Goal: Task Accomplishment & Management: Complete application form

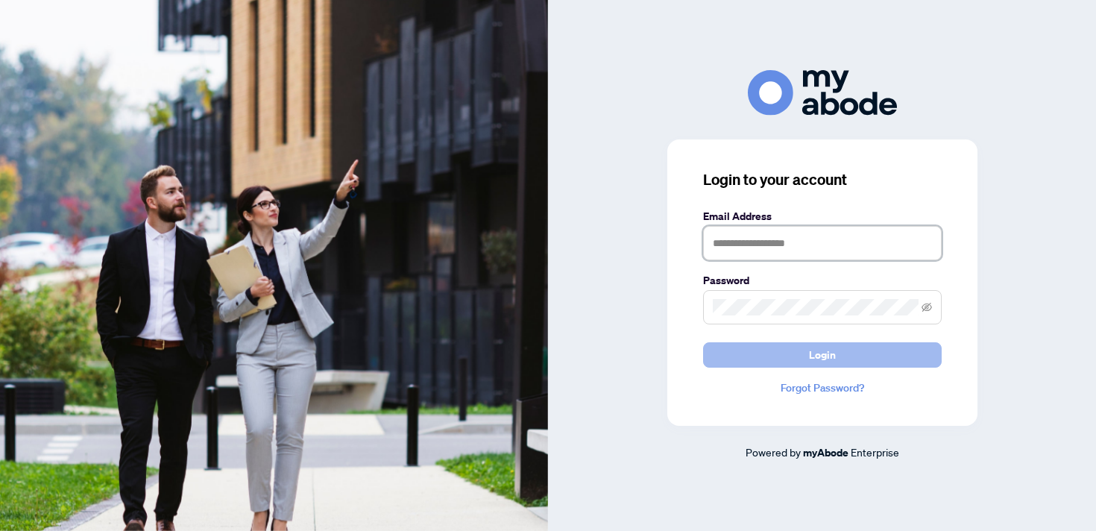
type input "**********"
click at [889, 358] on button "Login" at bounding box center [822, 354] width 239 height 25
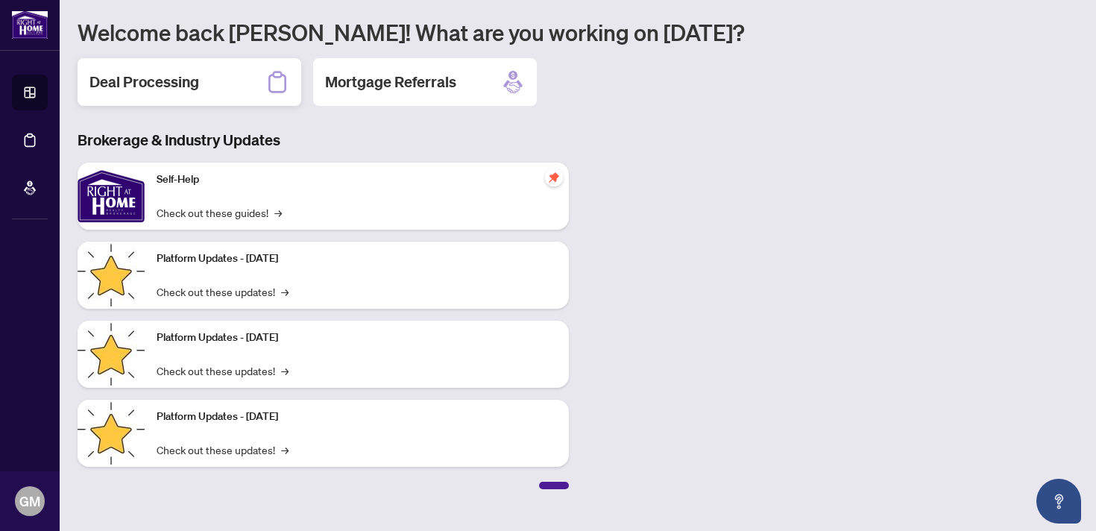
click at [165, 60] on div "Deal Processing" at bounding box center [190, 82] width 224 height 48
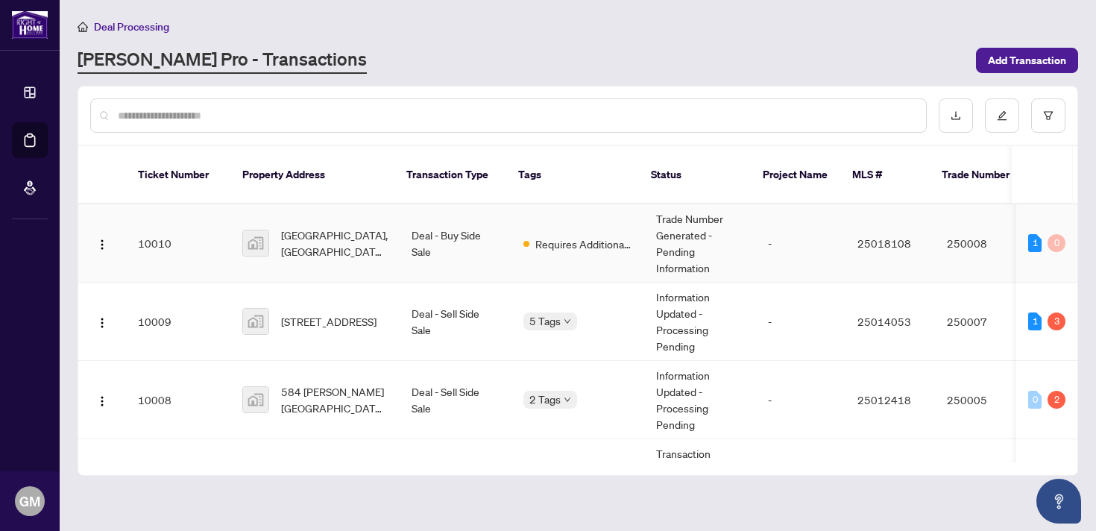
click at [187, 220] on td "10010" at bounding box center [178, 243] width 104 height 78
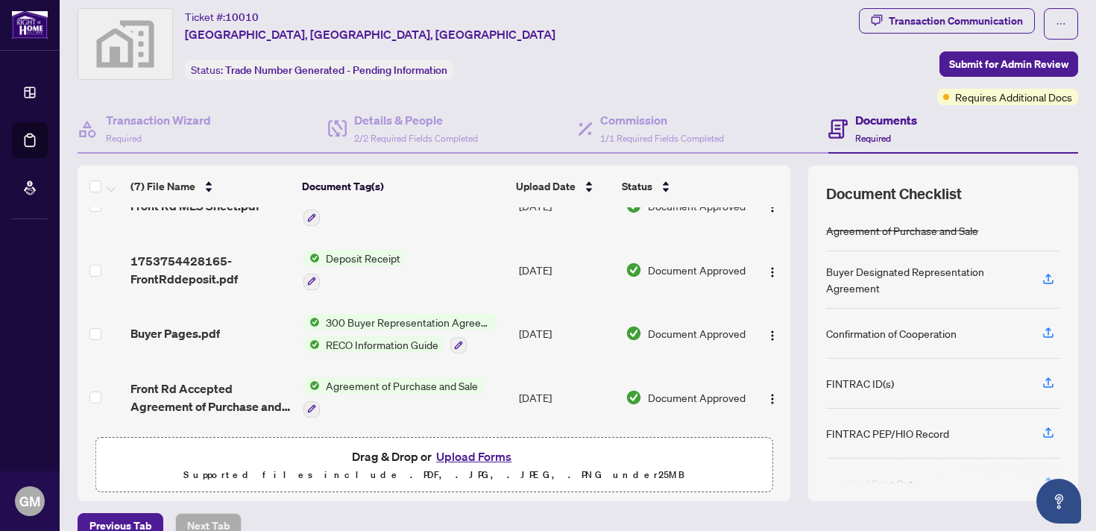
scroll to position [41, 0]
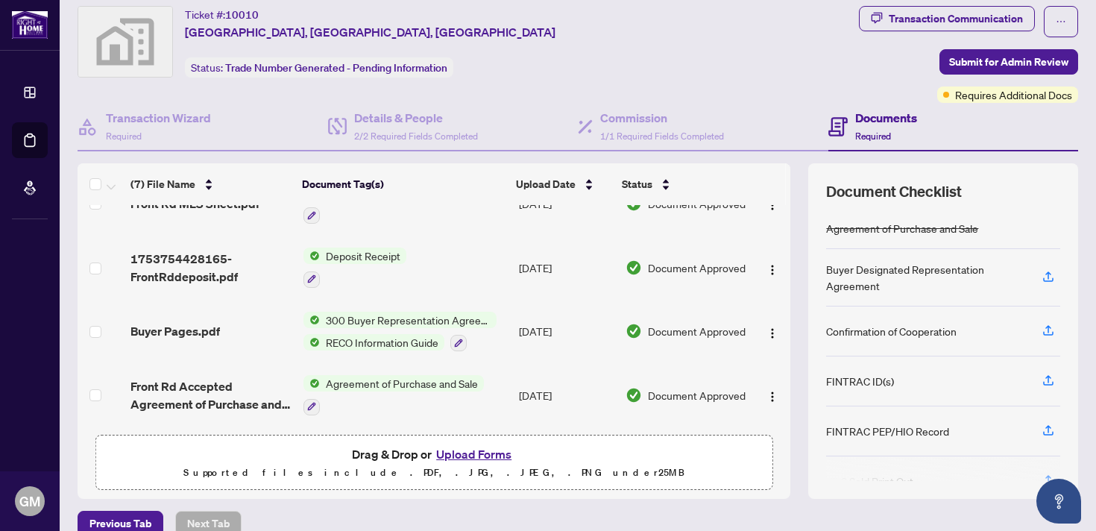
click at [485, 450] on button "Upload Forms" at bounding box center [474, 453] width 84 height 19
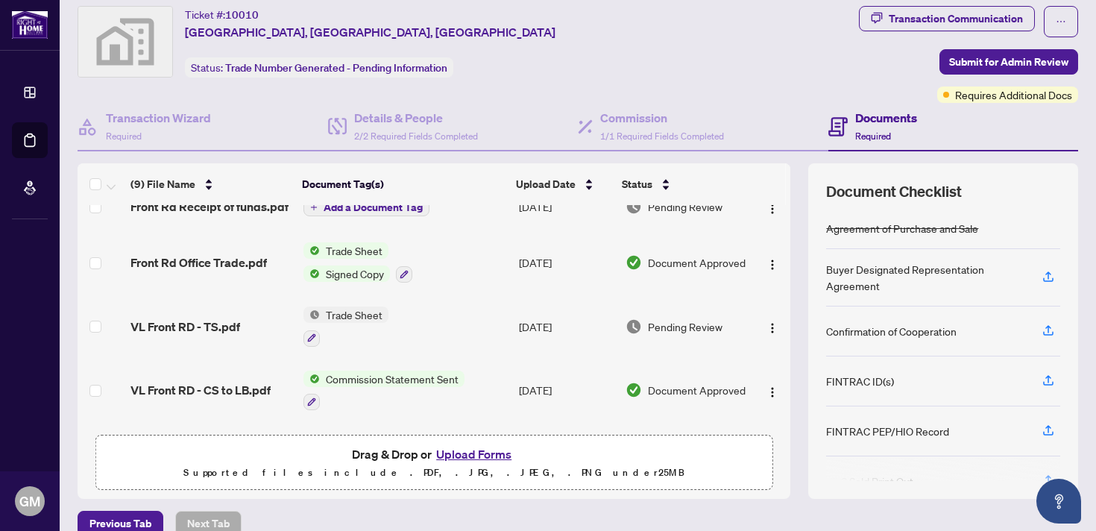
scroll to position [0, 0]
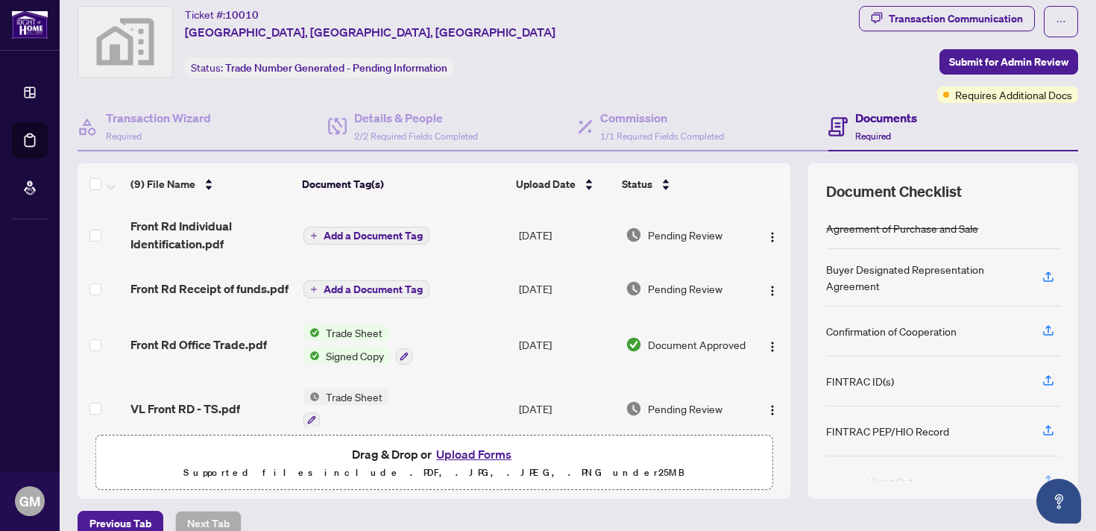
click at [350, 290] on span "Add a Document Tag" at bounding box center [373, 289] width 99 height 10
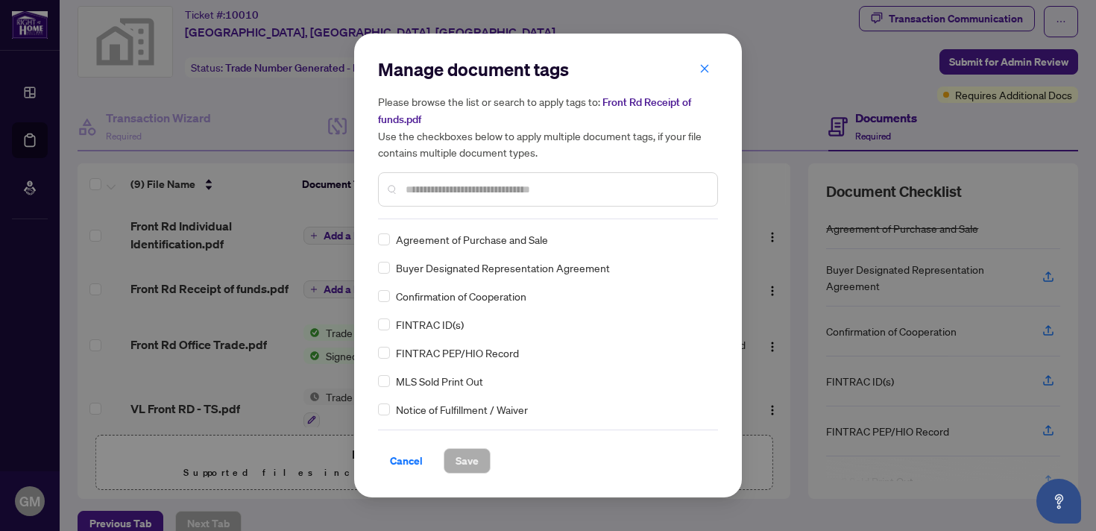
click at [445, 189] on input "text" at bounding box center [556, 189] width 300 height 16
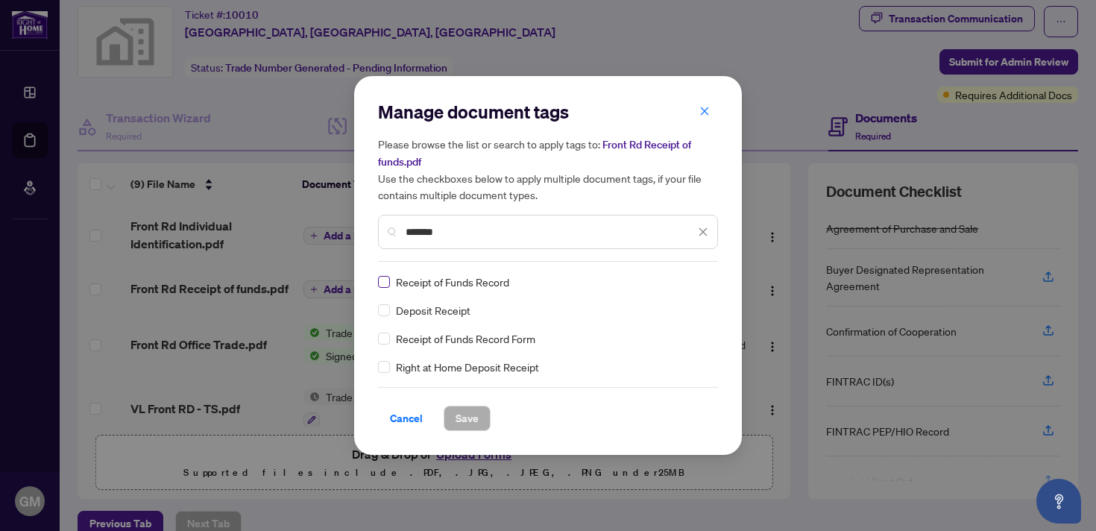
type input "*******"
click at [477, 411] on span "Save" at bounding box center [466, 418] width 23 height 24
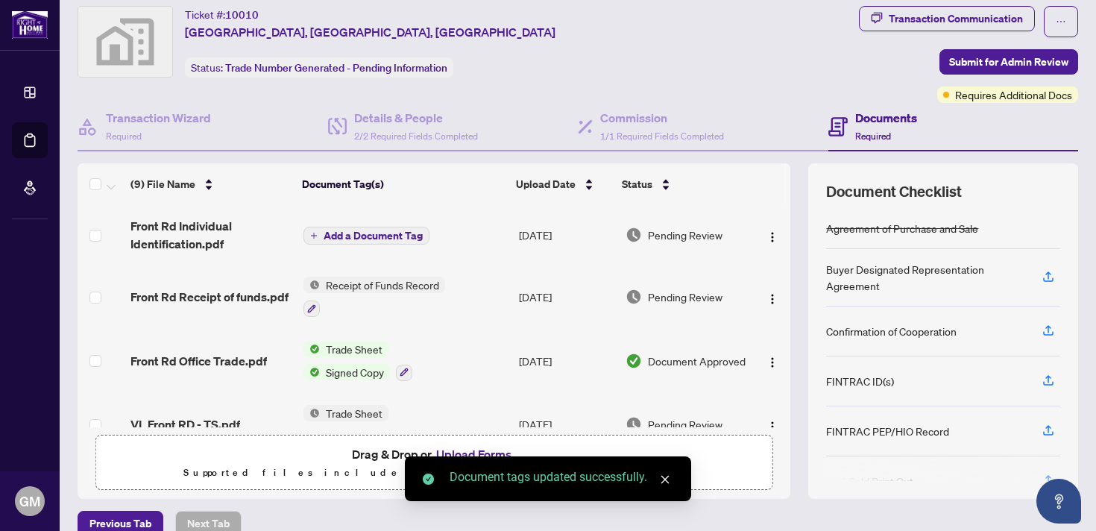
click at [332, 233] on span "Add a Document Tag" at bounding box center [373, 235] width 99 height 10
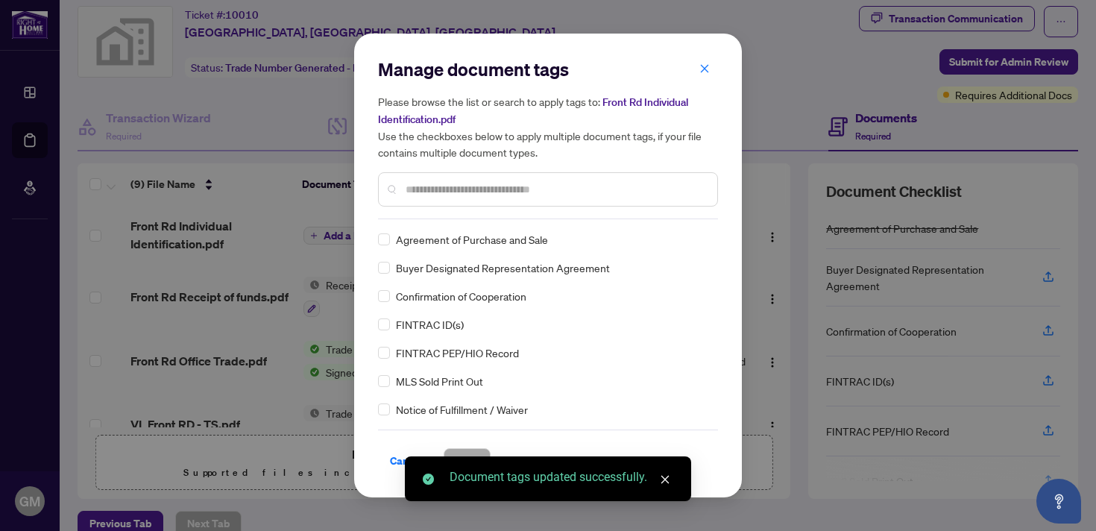
click at [467, 192] on input "text" at bounding box center [556, 189] width 300 height 16
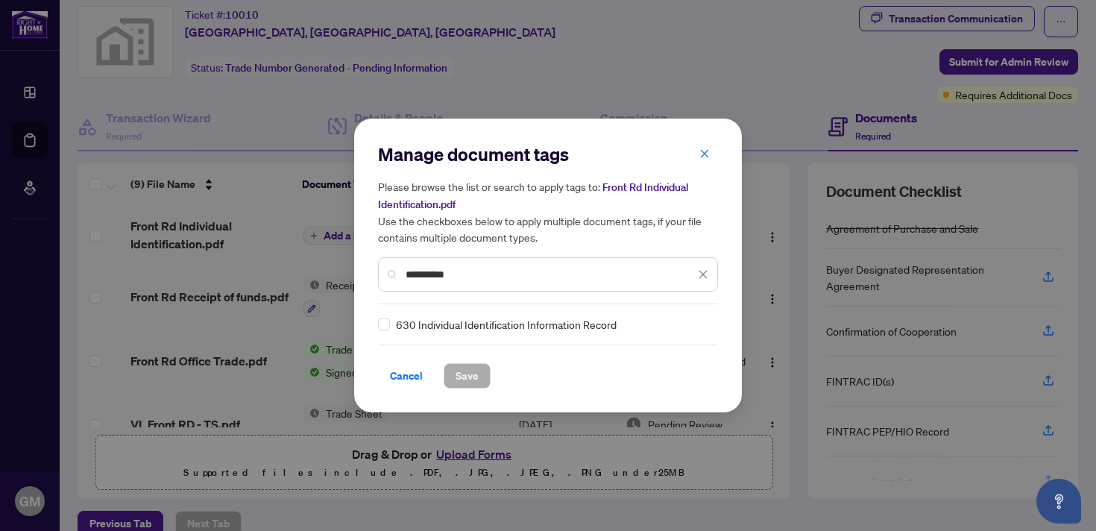
type input "**********"
click at [438, 325] on span "630 Individual Identification Information Record" at bounding box center [506, 324] width 221 height 16
click at [477, 377] on button "Save" at bounding box center [467, 375] width 47 height 25
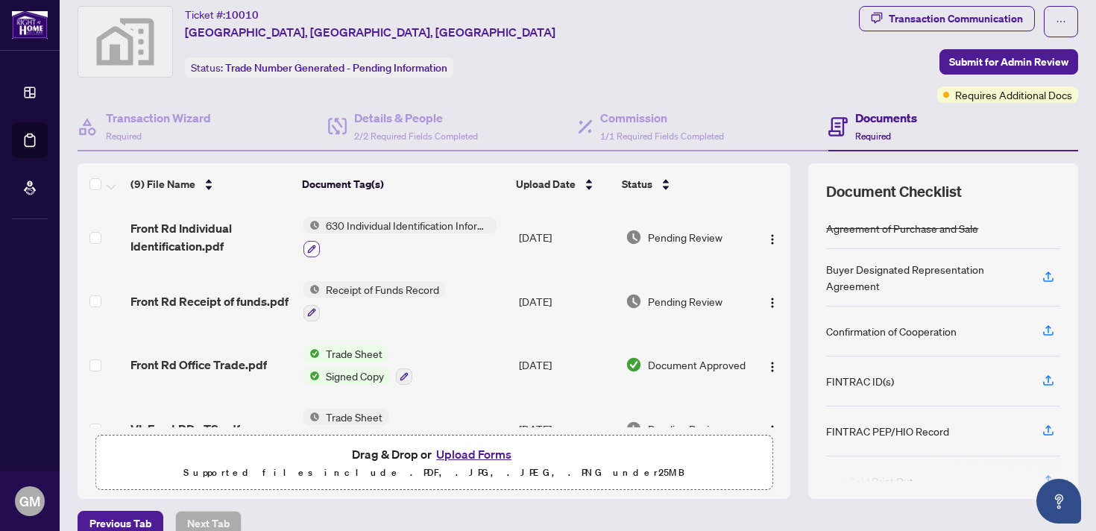
click at [314, 246] on icon "button" at bounding box center [311, 248] width 9 height 9
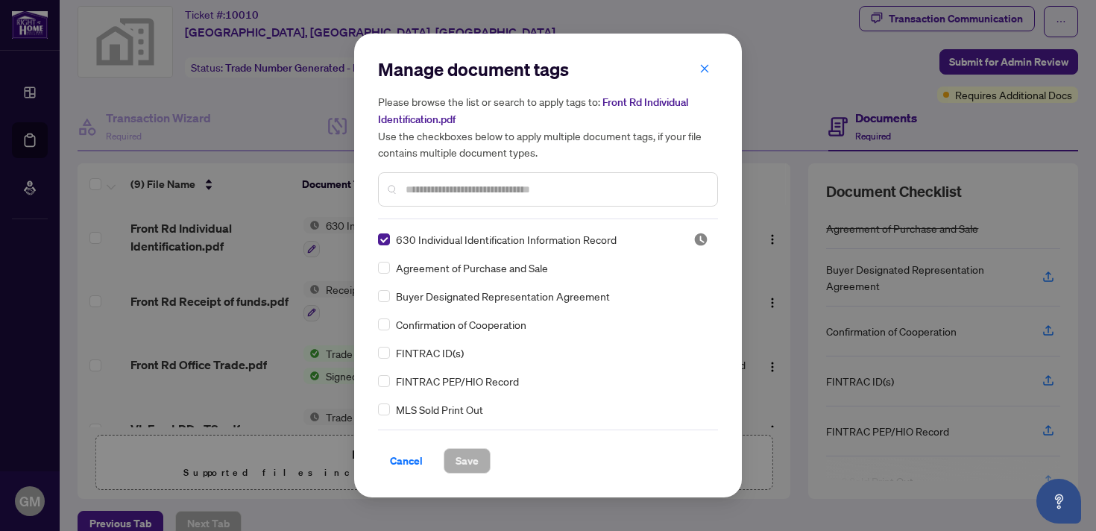
click at [414, 197] on div at bounding box center [548, 189] width 340 height 34
click at [436, 189] on input "text" at bounding box center [556, 189] width 300 height 16
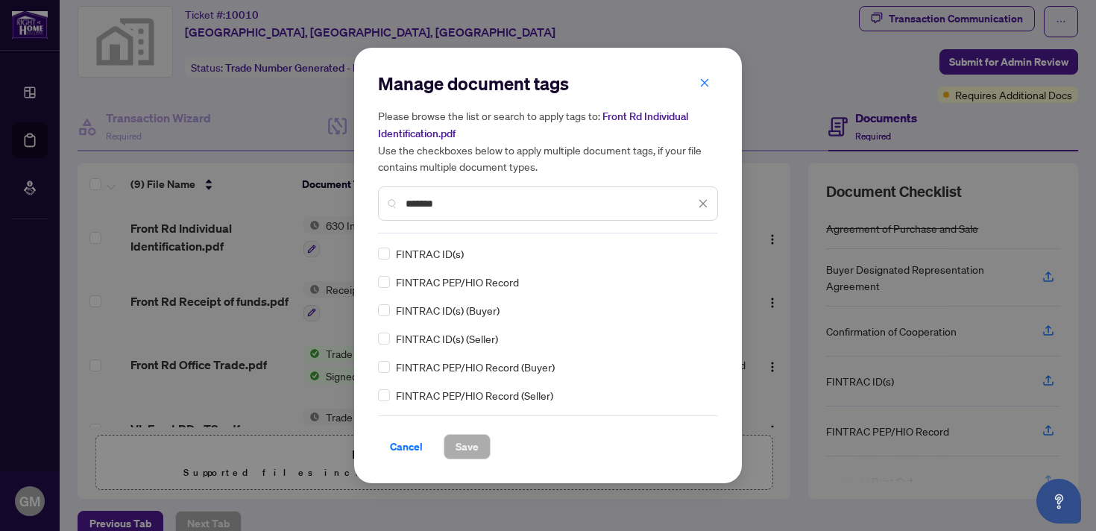
type input "*******"
click at [472, 447] on span "Save" at bounding box center [466, 447] width 23 height 24
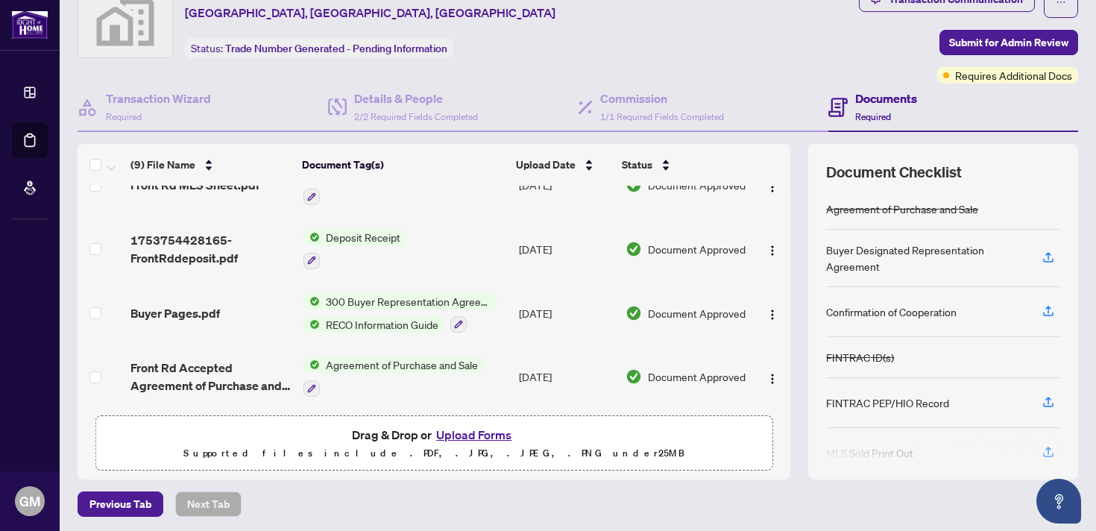
scroll to position [65, 0]
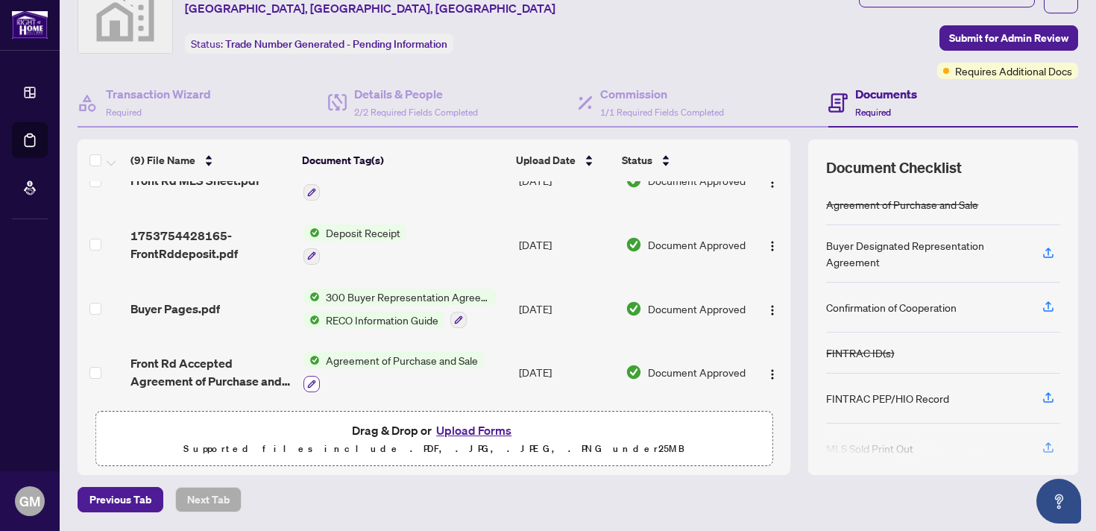
click at [312, 379] on icon "button" at bounding box center [311, 383] width 8 height 8
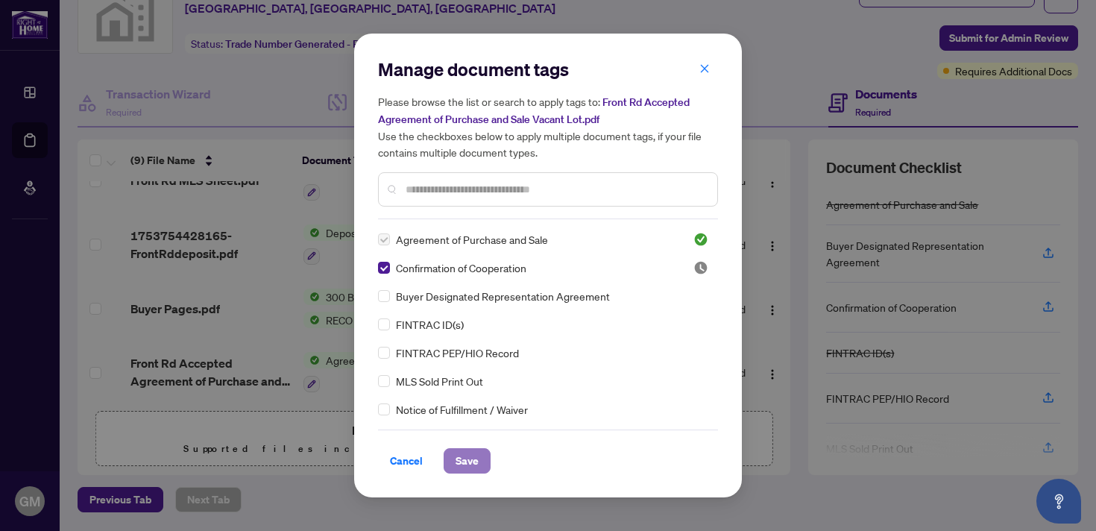
click at [473, 461] on span "Save" at bounding box center [466, 461] width 23 height 24
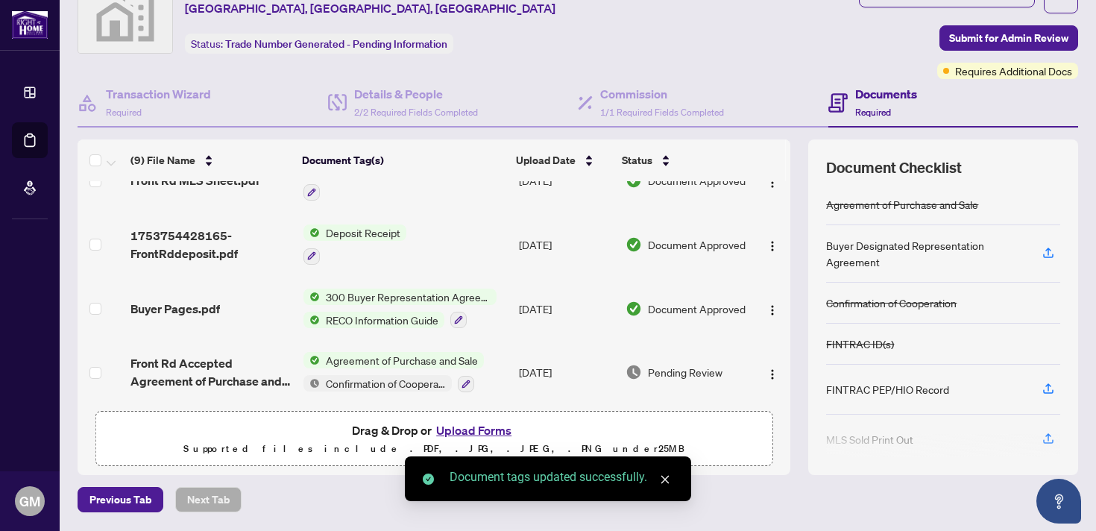
click at [191, 362] on span "Front Rd Accepted Agreement of Purchase and Sale Vacant Lot.pdf" at bounding box center [210, 372] width 160 height 36
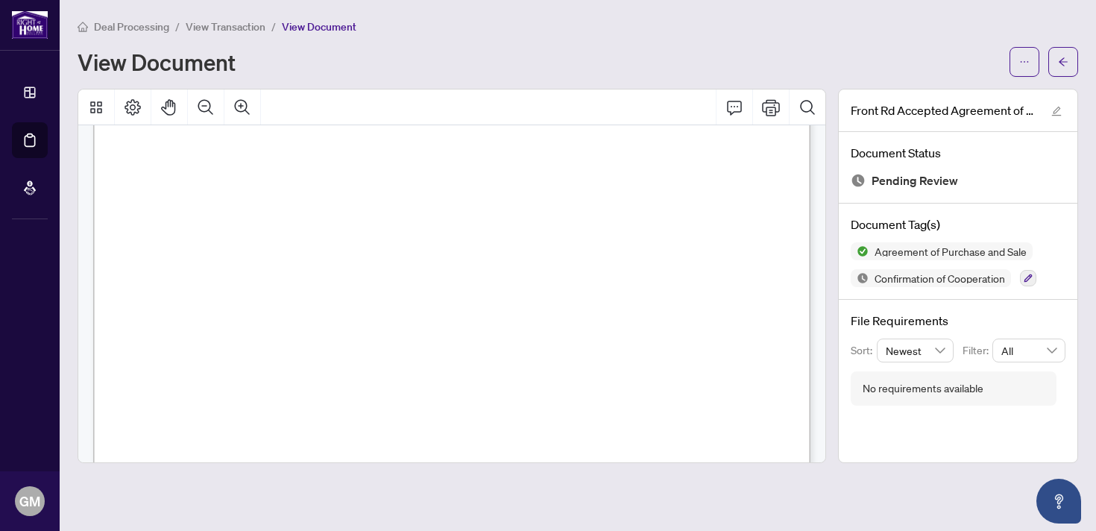
scroll to position [6103, 0]
click at [246, 19] on li "View Transaction" at bounding box center [226, 26] width 80 height 17
click at [246, 22] on span "View Transaction" at bounding box center [226, 26] width 80 height 13
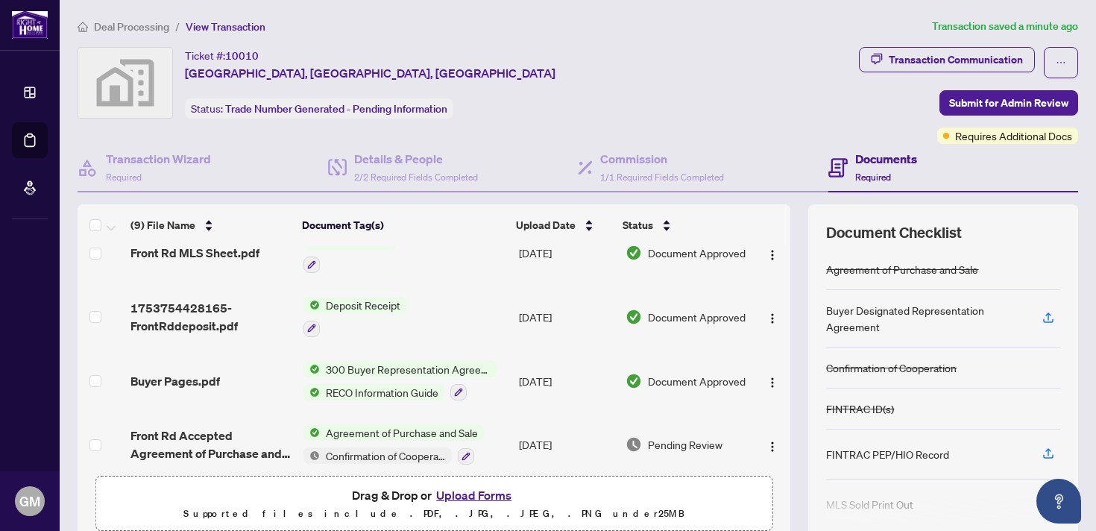
scroll to position [352, 0]
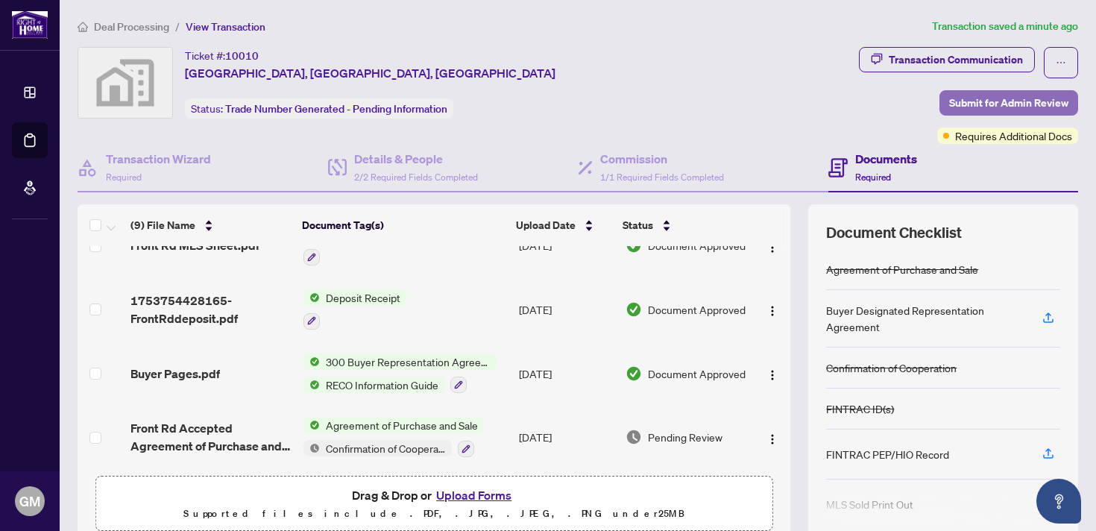
click at [1020, 107] on span "Submit for Admin Review" at bounding box center [1008, 103] width 119 height 24
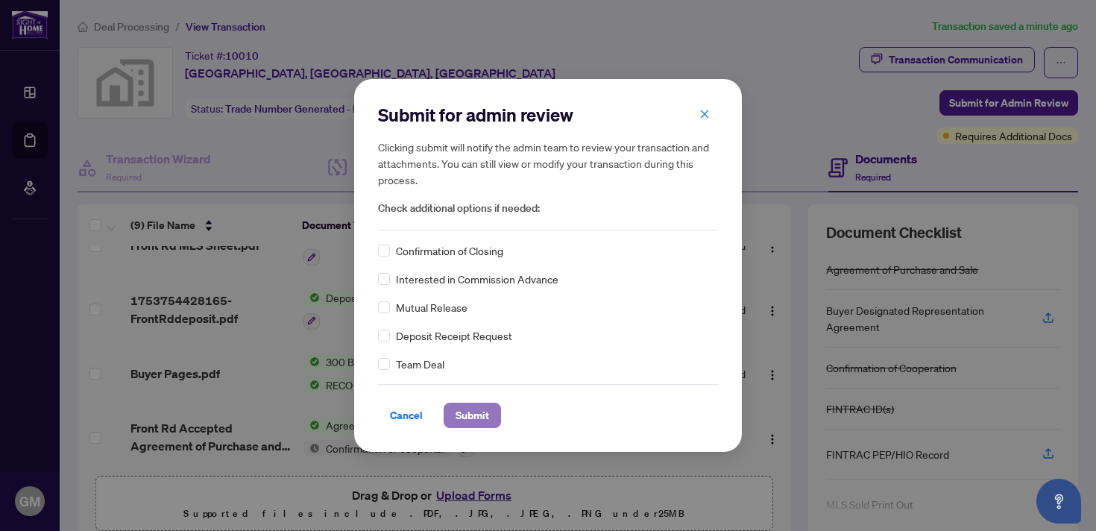
click at [479, 419] on span "Submit" at bounding box center [472, 415] width 34 height 24
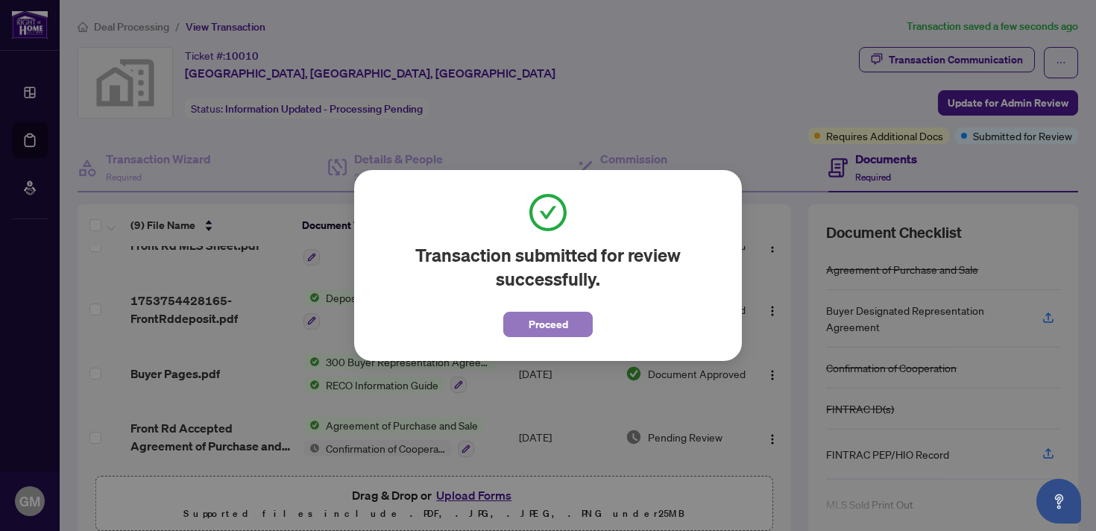
click at [574, 321] on button "Proceed" at bounding box center [547, 324] width 89 height 25
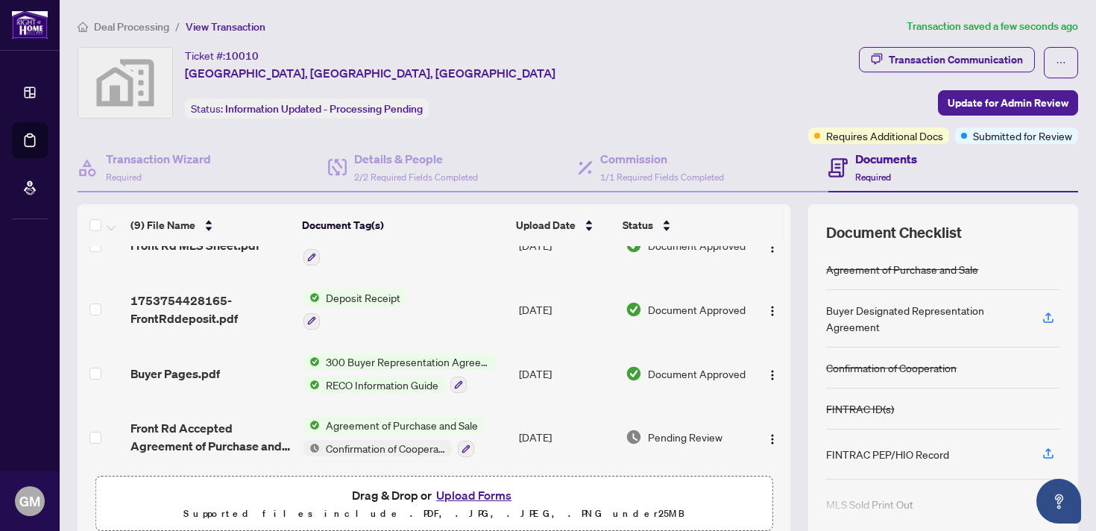
click at [591, 57] on div "Ticket #: [STREET_ADDRESS] Status: Information Updated - Processing Pending" at bounding box center [440, 83] width 725 height 72
click at [141, 28] on span "Deal Processing" at bounding box center [131, 26] width 75 height 13
